Goal: Information Seeking & Learning: Learn about a topic

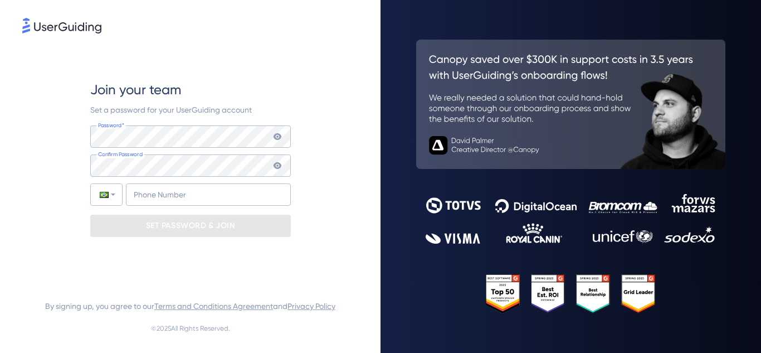
click at [265, 46] on div "Join your team Set a password for your UserGuiding account Password* Your passw…" at bounding box center [190, 159] width 201 height 246
click at [315, 86] on div "Join your team Set a password for your UserGuiding account Password* Your passw…" at bounding box center [190, 159] width 336 height 246
click at [277, 135] on icon at bounding box center [277, 136] width 9 height 9
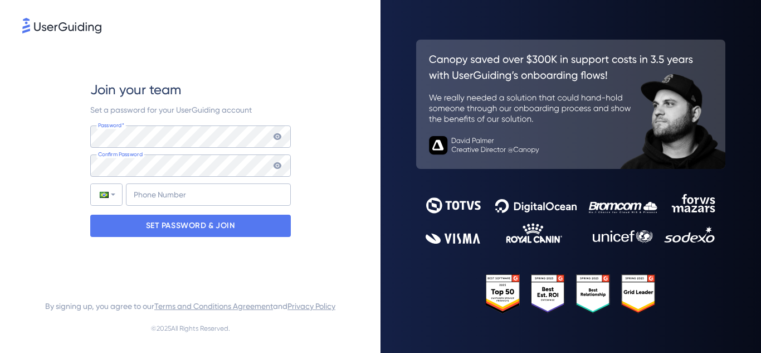
click at [277, 161] on icon at bounding box center [277, 165] width 9 height 9
click at [276, 167] on icon at bounding box center [277, 165] width 9 height 9
click at [195, 200] on input "+55" at bounding box center [208, 194] width 165 height 22
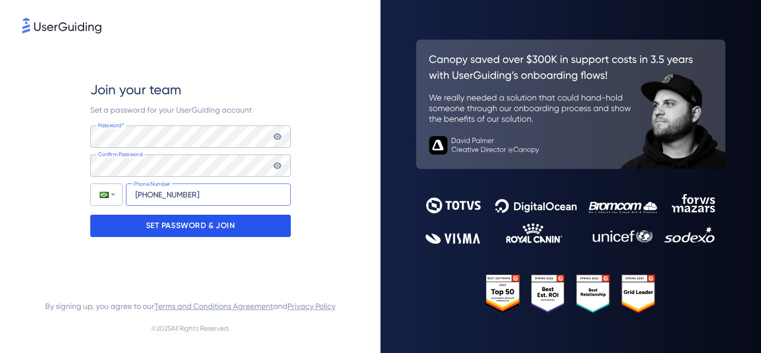
type input "[PHONE_NUMBER]"
click at [197, 223] on p "SET PASSWORD & JOIN" at bounding box center [190, 226] width 89 height 18
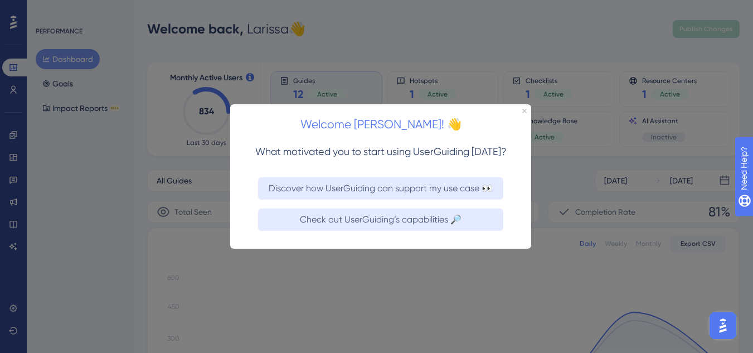
click at [522, 110] on div "Welcome [PERSON_NAME]! 👋" at bounding box center [380, 121] width 301 height 35
click at [524, 110] on icon "Close Preview" at bounding box center [524, 110] width 4 height 4
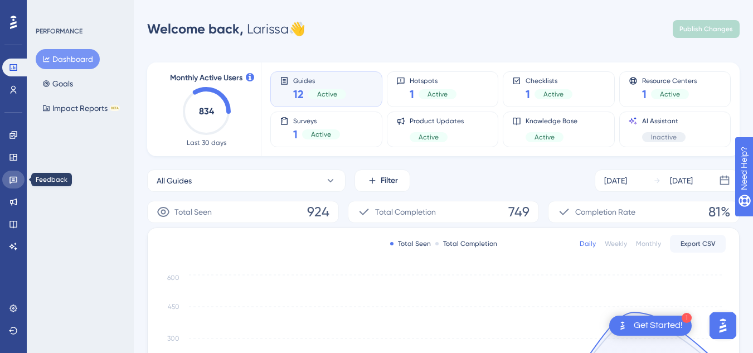
click at [11, 181] on icon at bounding box center [13, 179] width 9 height 9
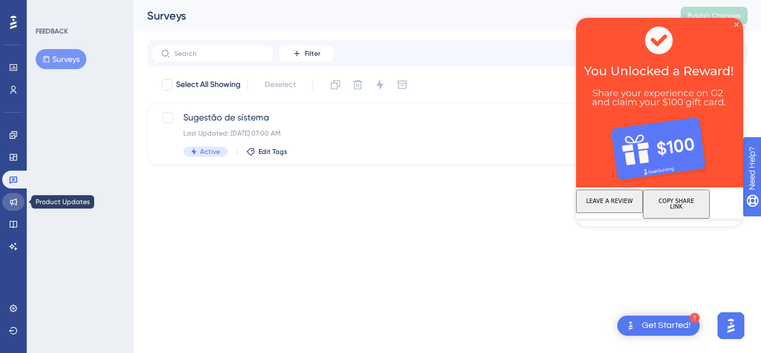
click at [13, 203] on icon at bounding box center [13, 201] width 7 height 7
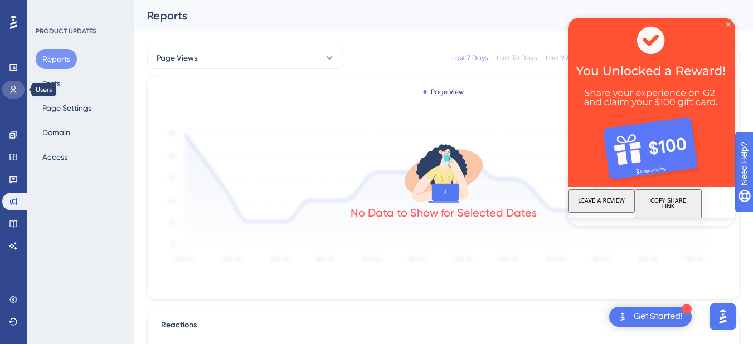
click at [7, 90] on link at bounding box center [13, 90] width 22 height 18
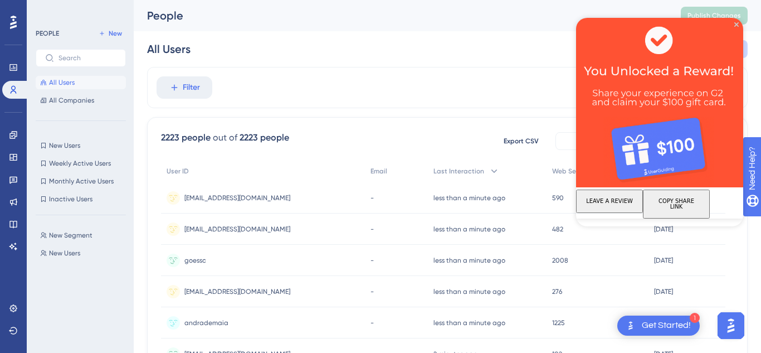
click at [8, 19] on div at bounding box center [13, 22] width 18 height 18
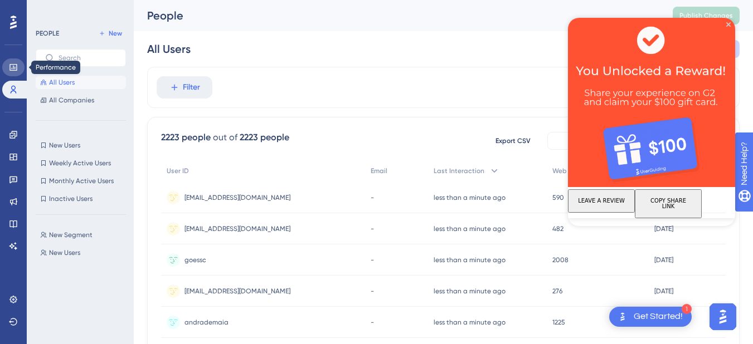
click at [13, 67] on icon at bounding box center [13, 67] width 9 height 9
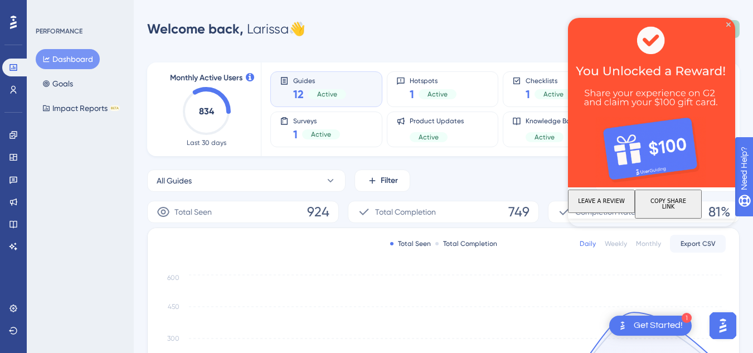
click at [724, 25] on img at bounding box center [651, 102] width 167 height 169
click at [15, 223] on icon at bounding box center [13, 224] width 9 height 9
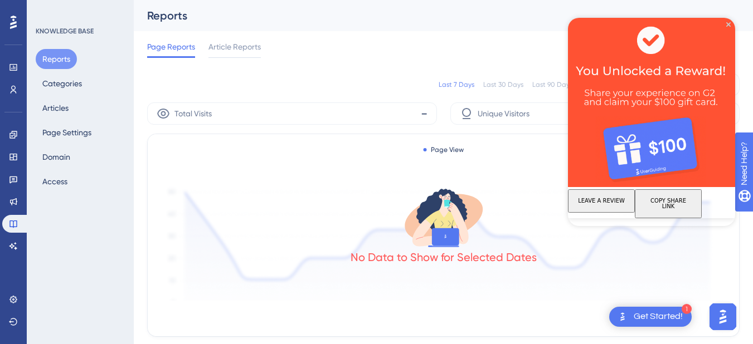
click at [728, 22] on img at bounding box center [651, 102] width 167 height 169
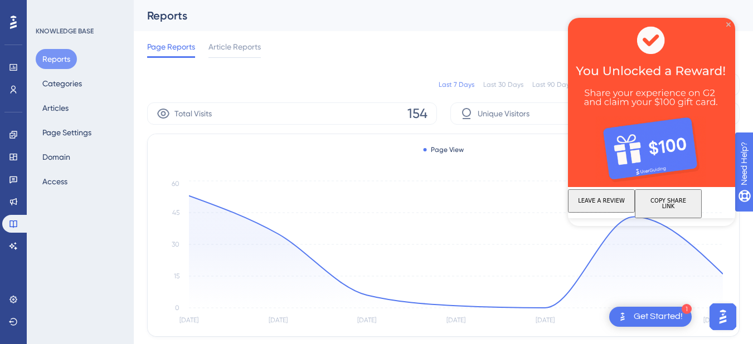
click at [728, 24] on icon "Close Preview" at bounding box center [728, 24] width 4 height 4
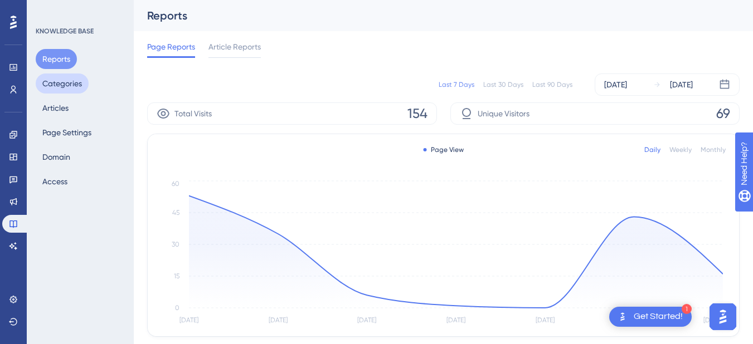
click at [65, 84] on button "Categories" at bounding box center [62, 84] width 53 height 20
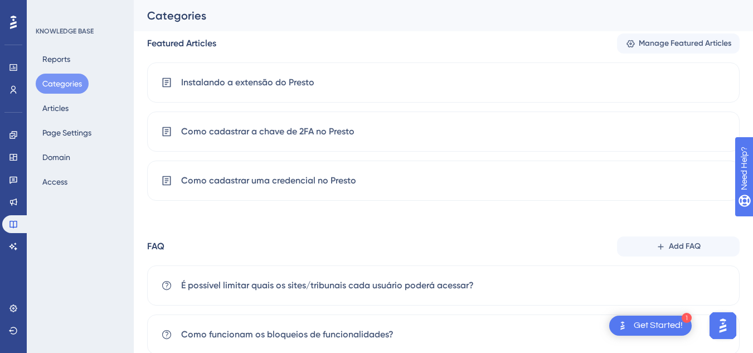
scroll to position [334, 0]
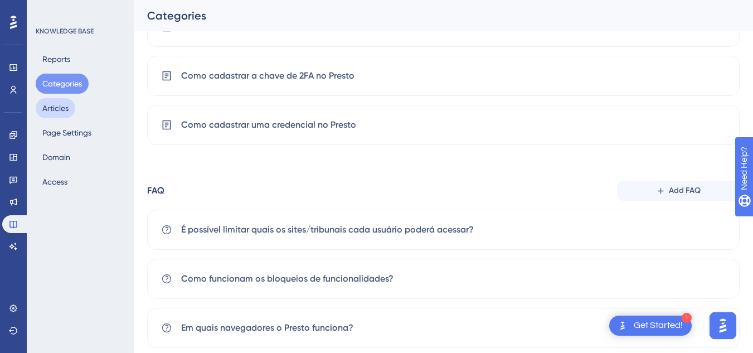
click at [58, 108] on button "Articles" at bounding box center [56, 108] width 40 height 20
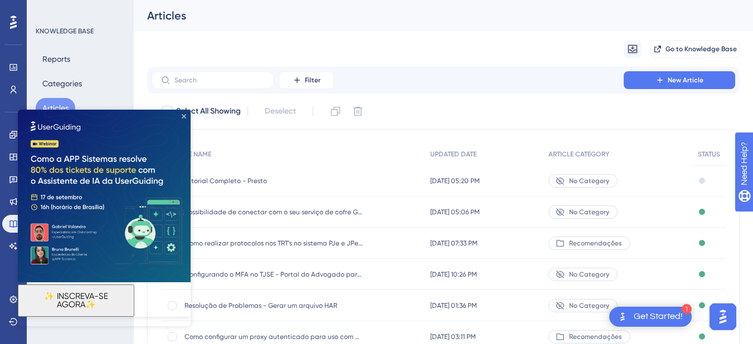
click at [183, 115] on icon "Close Preview" at bounding box center [184, 116] width 4 height 4
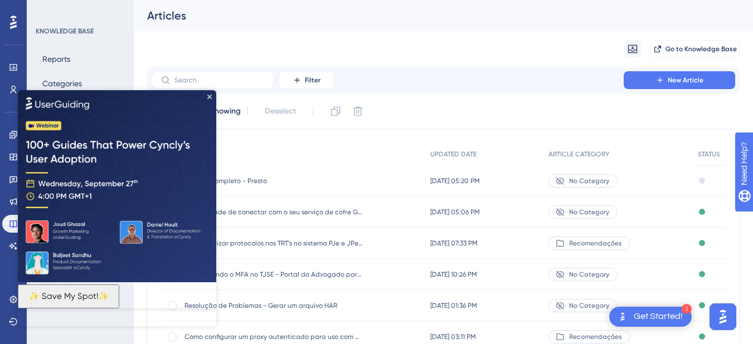
click at [425, 52] on div "Migrate from Go to Knowledge Base" at bounding box center [443, 49] width 592 height 36
click at [210, 96] on icon "Close Preview" at bounding box center [209, 96] width 4 height 4
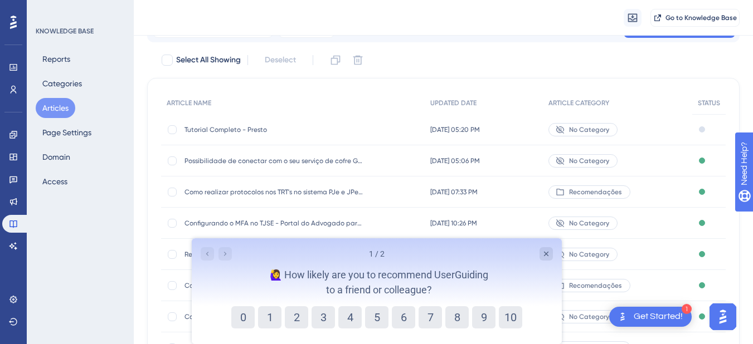
click at [218, 128] on span "Tutorial Completo - Presto" at bounding box center [273, 129] width 178 height 9
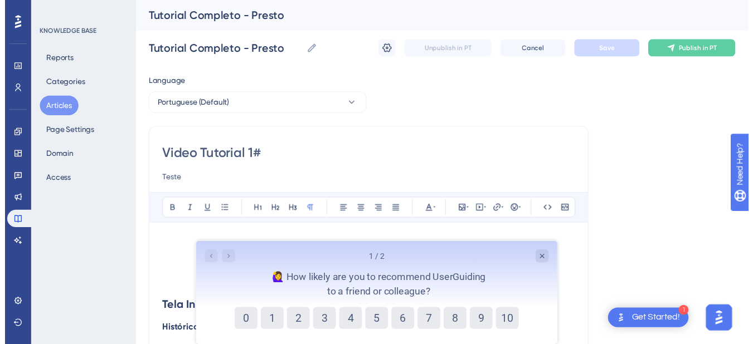
scroll to position [7009, 0]
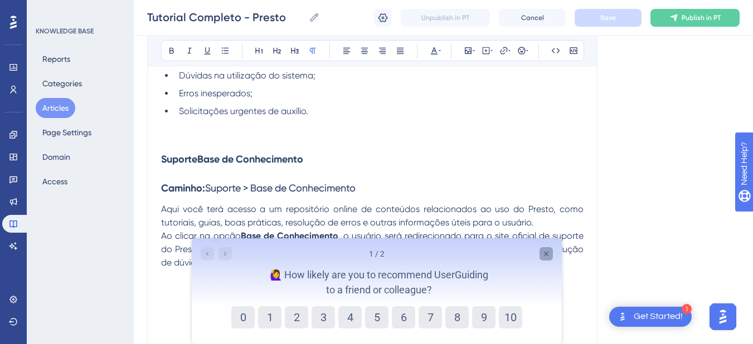
click at [549, 256] on icon "Close survey" at bounding box center [545, 254] width 9 height 9
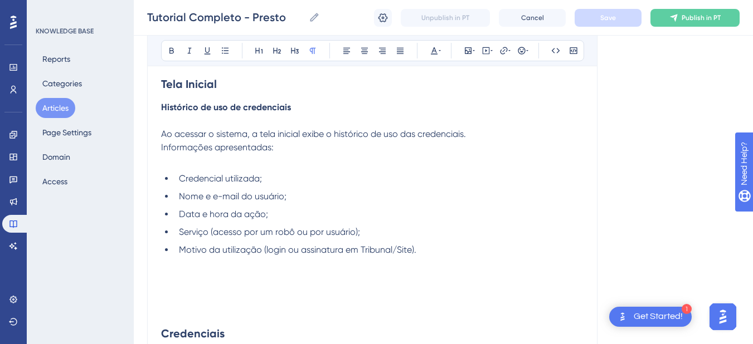
scroll to position [0, 0]
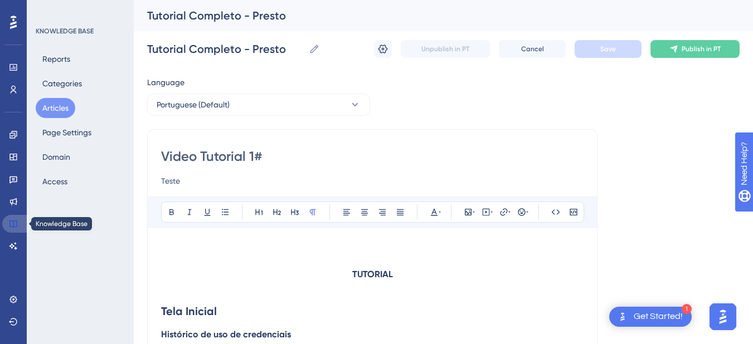
click at [13, 219] on link at bounding box center [15, 224] width 27 height 18
